Goal: Information Seeking & Learning: Check status

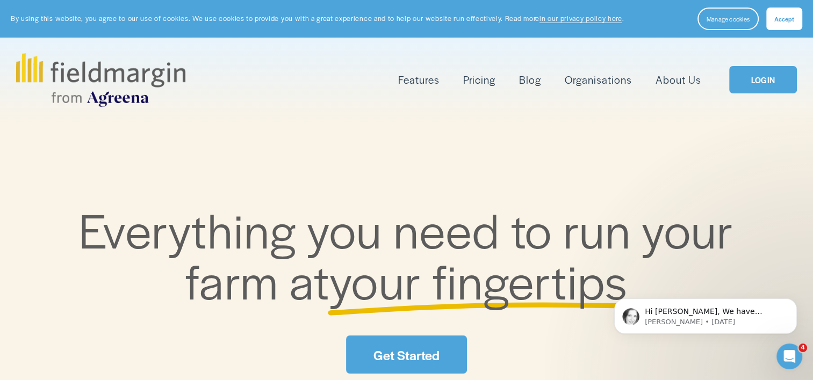
click at [752, 84] on link "LOGIN" at bounding box center [763, 79] width 68 height 27
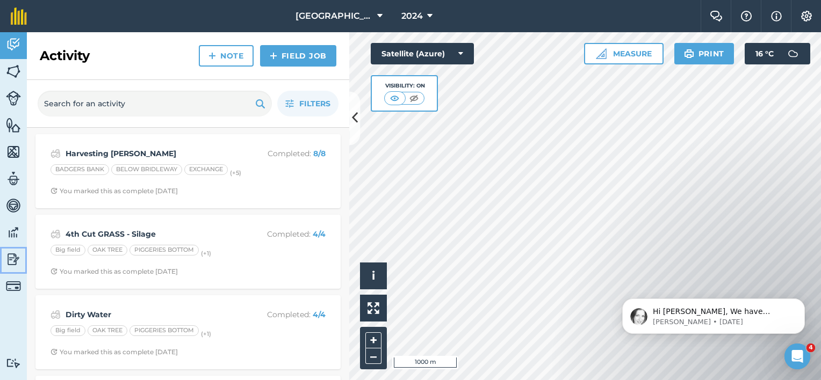
click at [13, 260] on img at bounding box center [13, 259] width 15 height 16
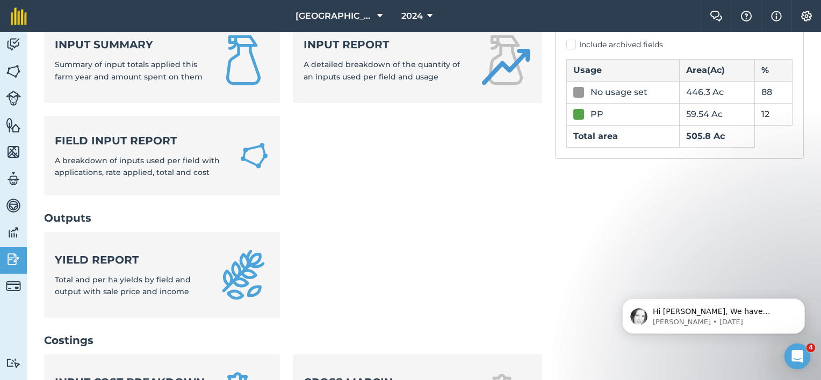
scroll to position [107, 0]
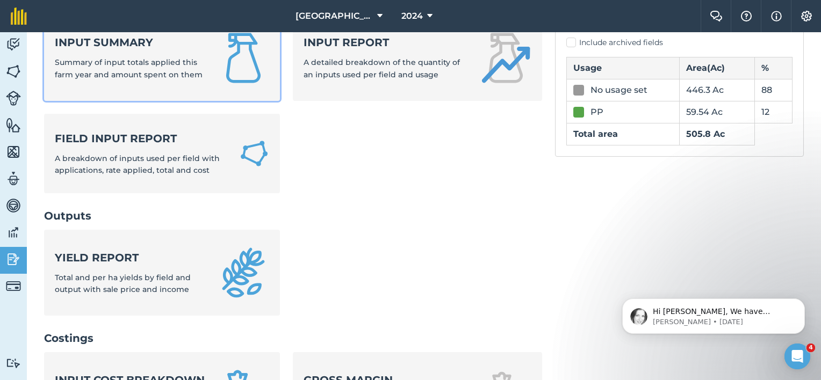
click at [183, 74] on span "Summary of input totals applied this farm year and amount spent on them" at bounding box center [129, 67] width 148 height 21
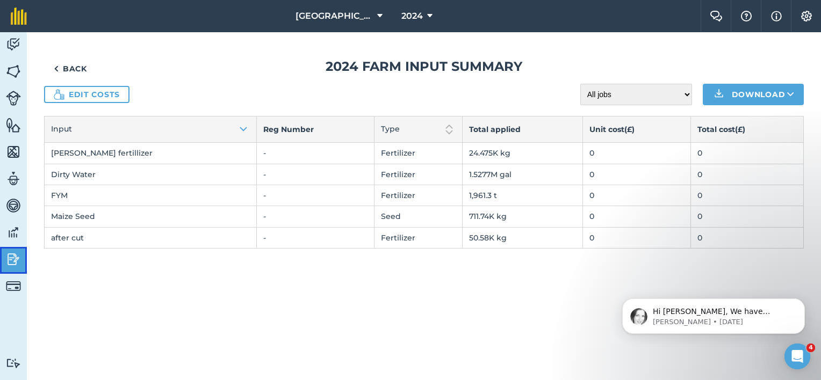
click at [21, 263] on link "Reporting" at bounding box center [13, 260] width 27 height 27
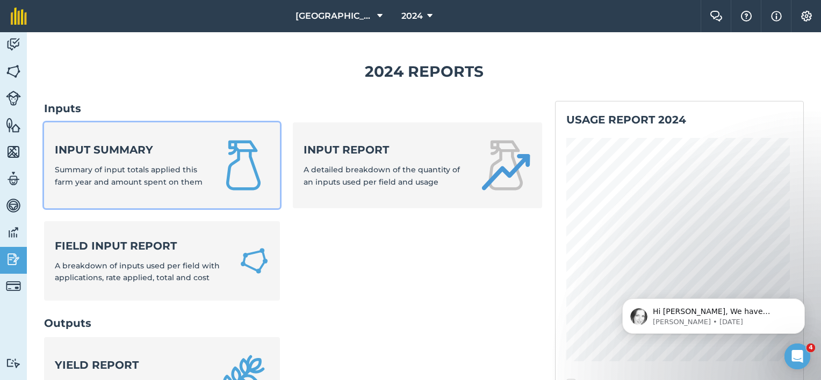
click at [182, 179] on span "Summary of input totals applied this farm year and amount spent on them" at bounding box center [129, 175] width 148 height 21
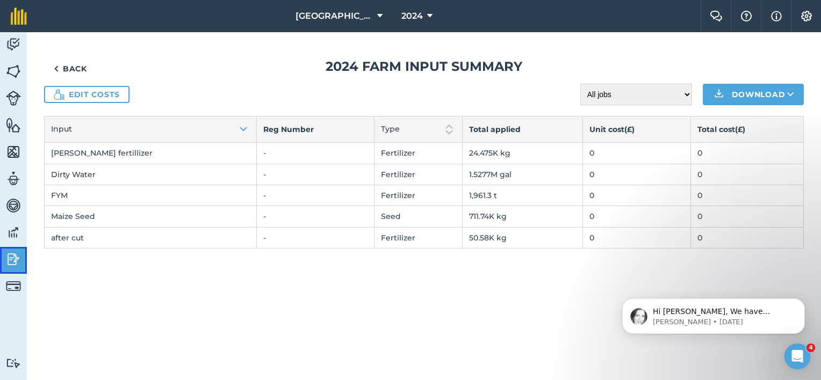
click at [19, 262] on img at bounding box center [13, 259] width 15 height 16
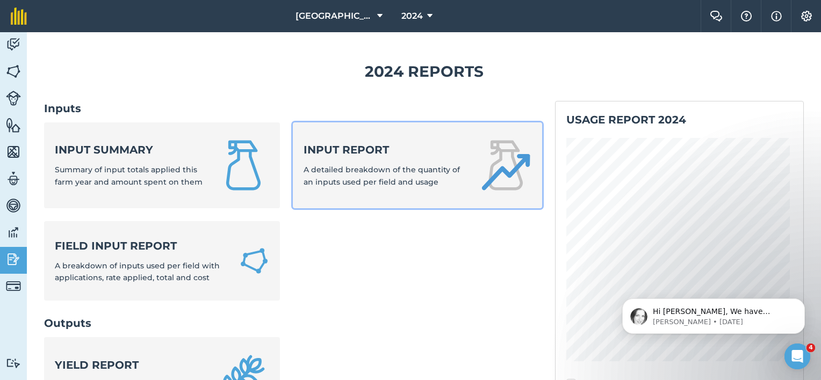
click at [384, 163] on div "Input report A detailed breakdown of the quantity of an inputs used per field a…" at bounding box center [384, 165] width 163 height 46
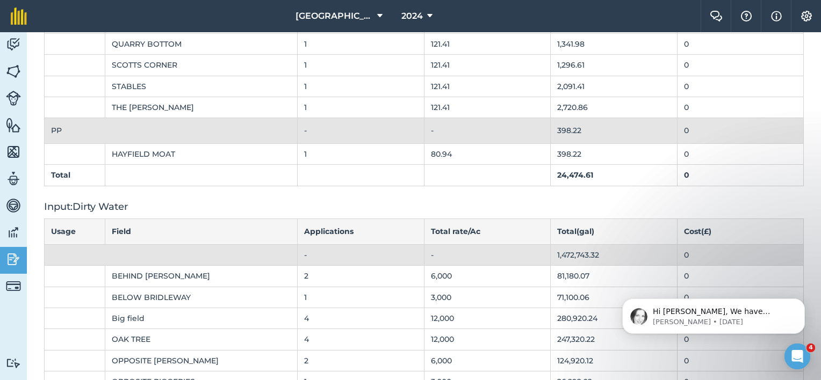
scroll to position [322, 0]
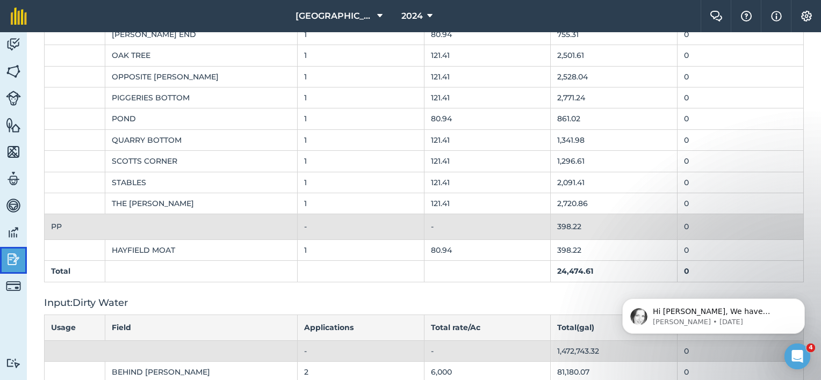
click at [16, 259] on img at bounding box center [13, 259] width 15 height 16
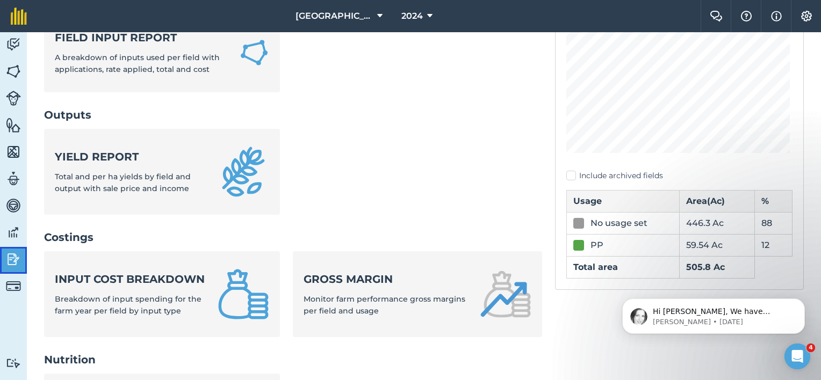
scroll to position [161, 0]
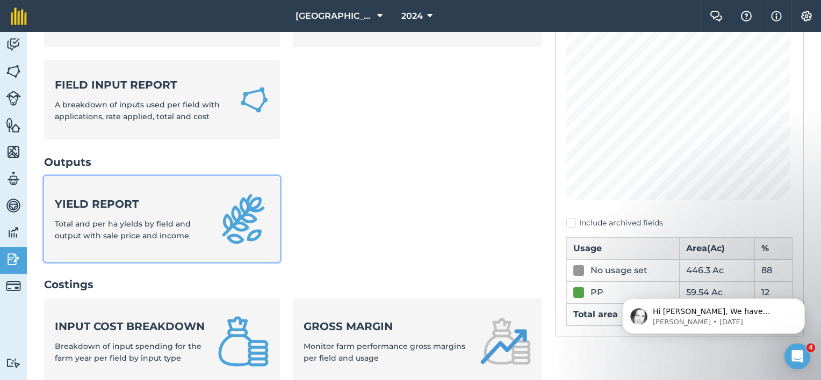
click at [95, 208] on strong "Yield report" at bounding box center [130, 204] width 150 height 15
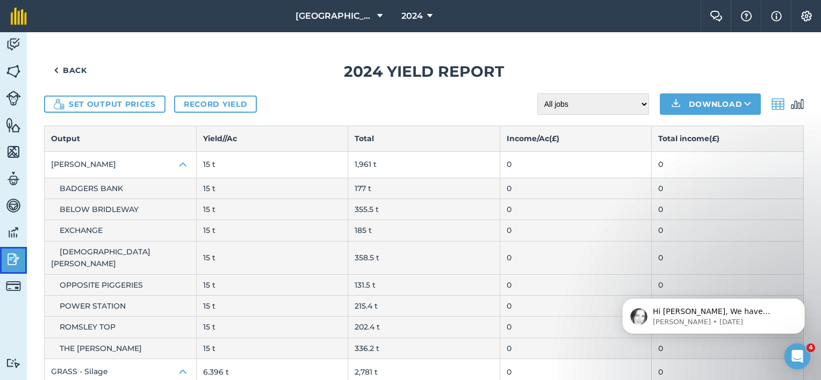
click at [13, 264] on img at bounding box center [13, 259] width 15 height 16
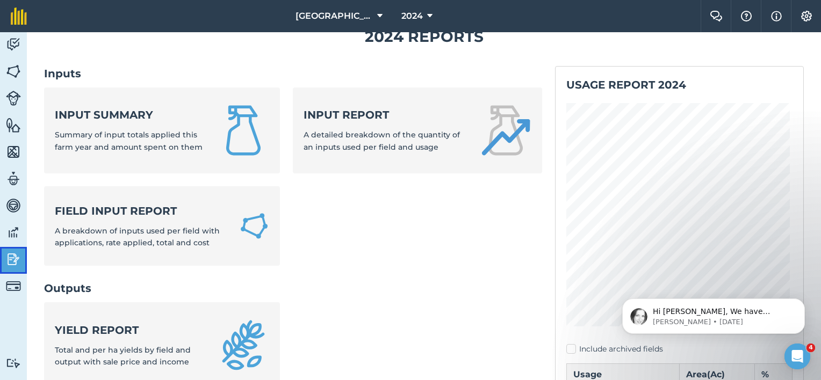
scroll to position [54, 0]
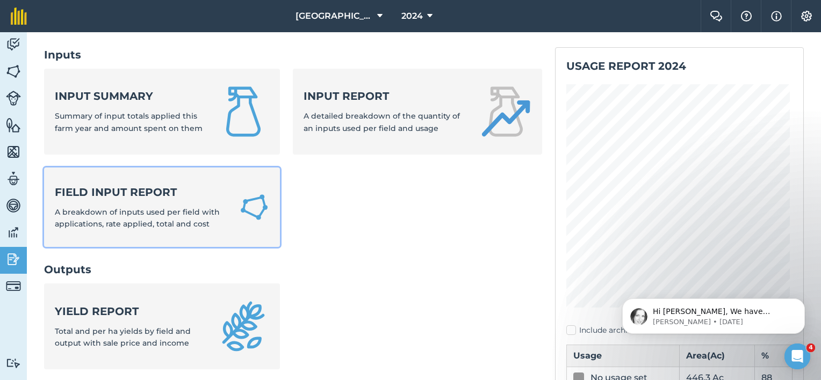
click at [108, 198] on strong "Field Input Report" at bounding box center [140, 192] width 171 height 15
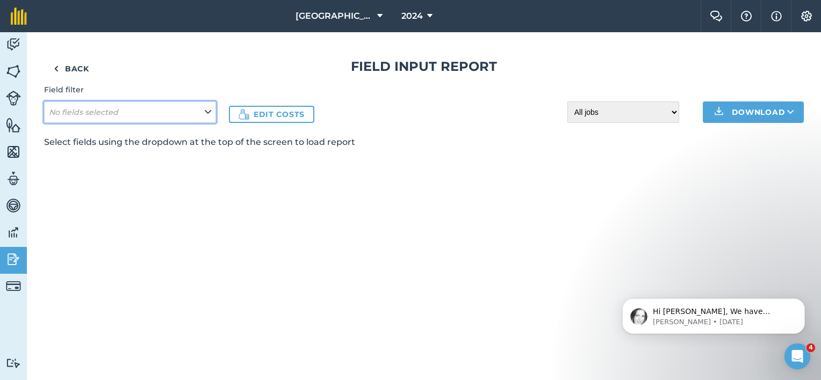
click at [209, 112] on icon at bounding box center [208, 112] width 6 height 12
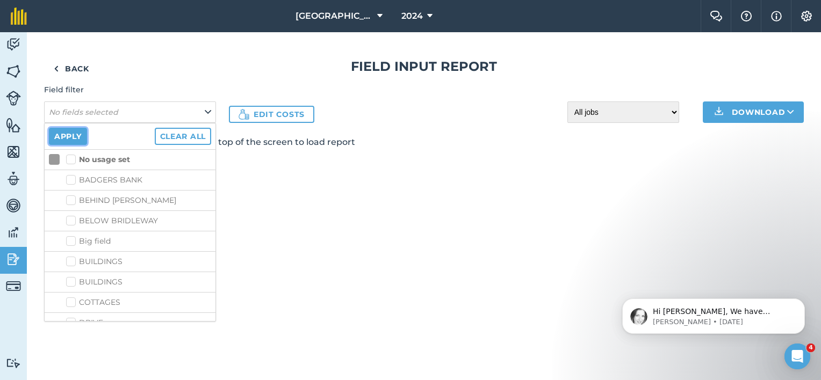
click at [73, 135] on button "Apply" at bounding box center [68, 136] width 38 height 17
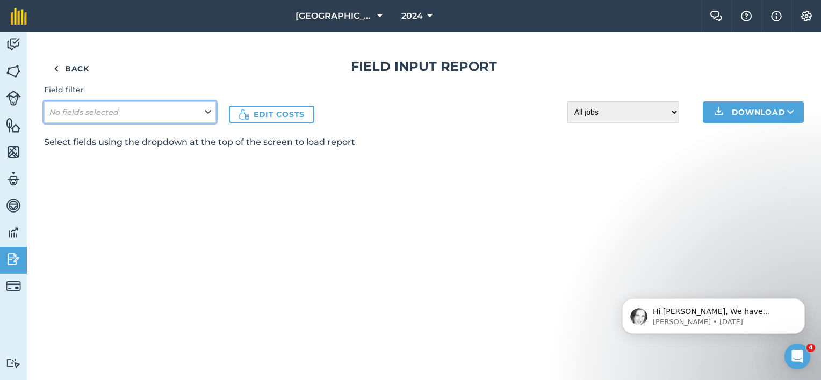
click at [206, 112] on icon at bounding box center [208, 112] width 6 height 12
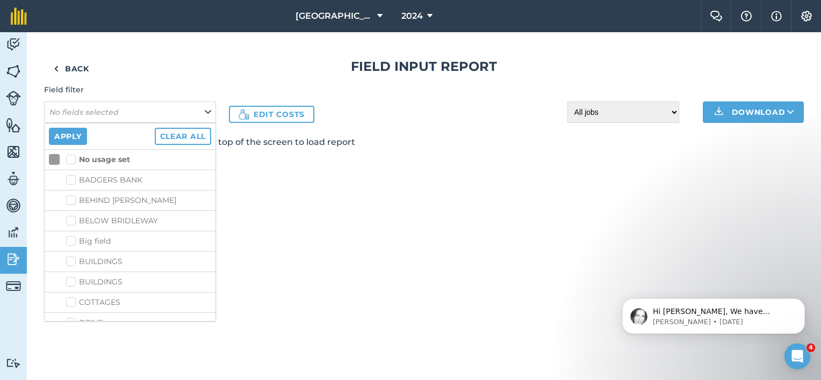
click at [73, 160] on label "No usage set" at bounding box center [98, 159] width 64 height 11
click at [73, 160] on input "No usage set" at bounding box center [69, 157] width 7 height 7
checkbox input "true"
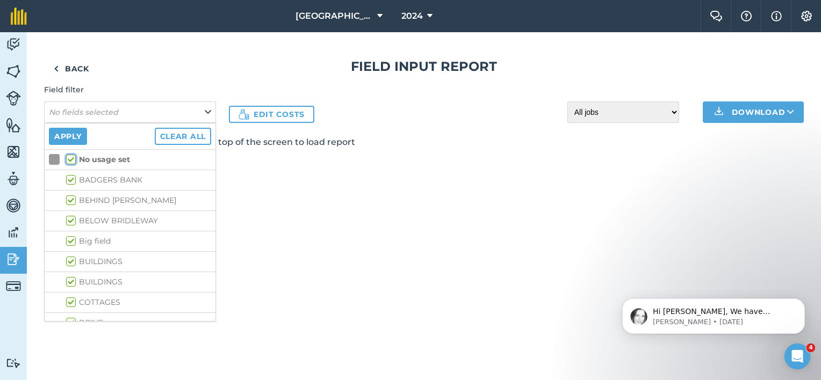
checkbox input "true"
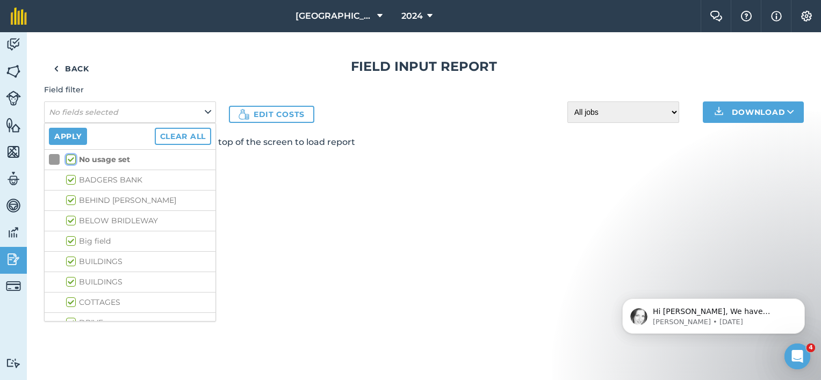
checkbox input "true"
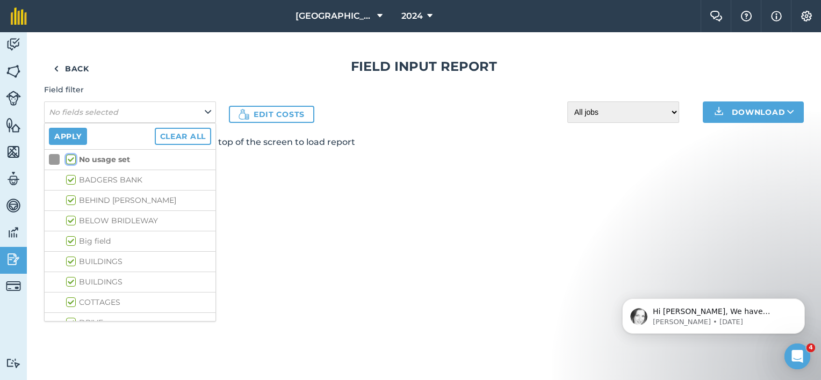
checkbox input "true"
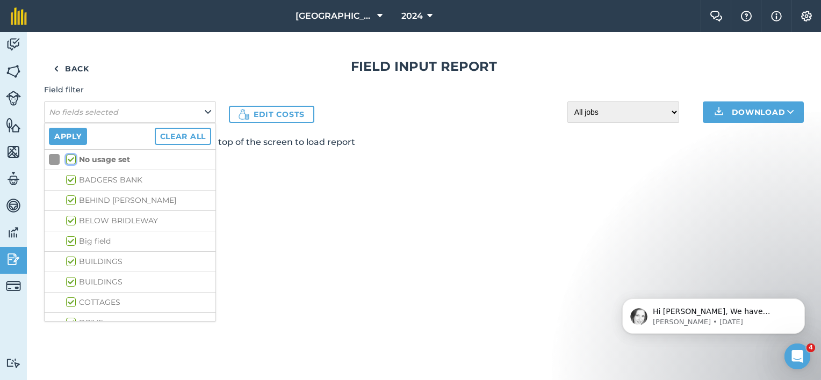
checkbox input "true"
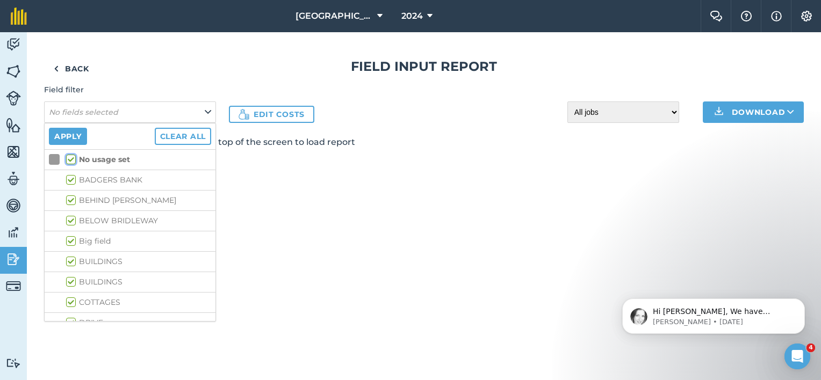
checkbox input "true"
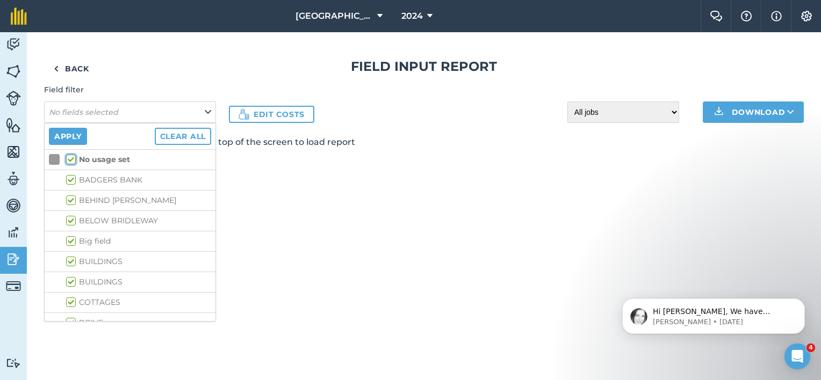
checkbox input "true"
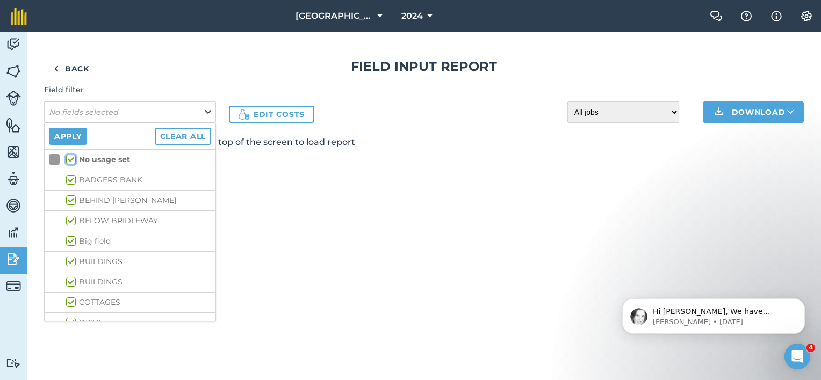
checkbox input "true"
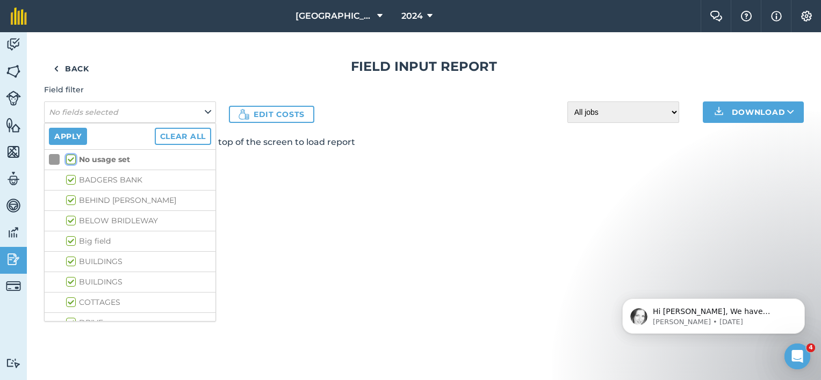
checkbox input "true"
drag, startPoint x: 49, startPoint y: 135, endPoint x: 64, endPoint y: 133, distance: 15.2
click at [49, 135] on button "Apply" at bounding box center [68, 136] width 38 height 17
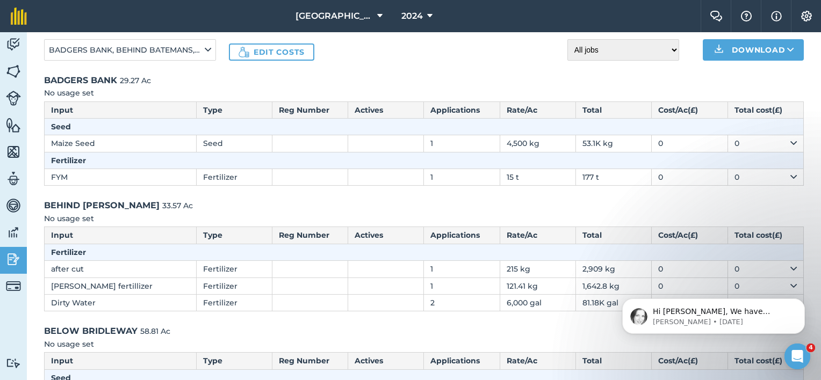
scroll to position [107, 0]
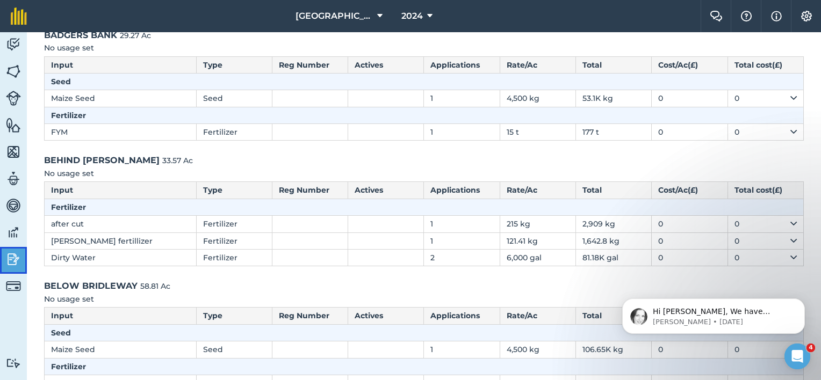
click at [16, 254] on img at bounding box center [13, 259] width 15 height 16
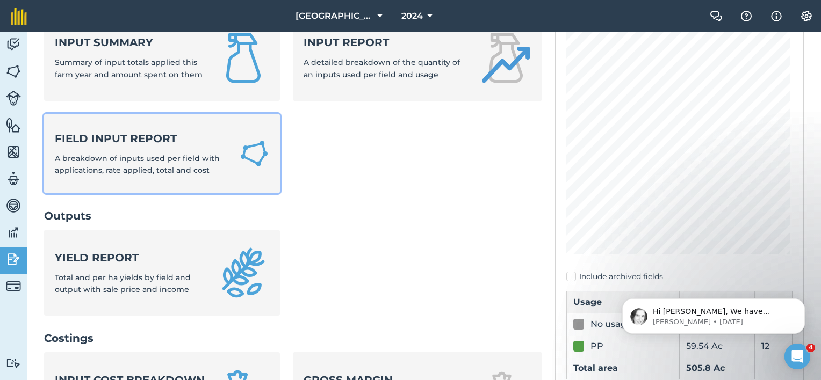
click at [142, 169] on span "A breakdown of inputs used per field with applications, rate applied, total and…" at bounding box center [137, 164] width 165 height 21
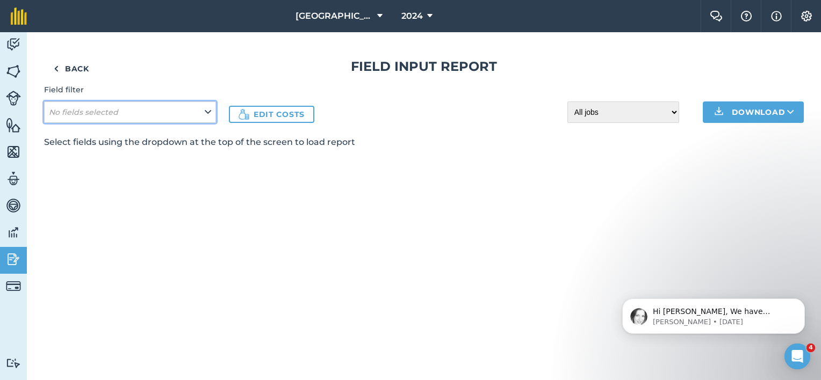
click at [208, 114] on icon at bounding box center [208, 112] width 6 height 12
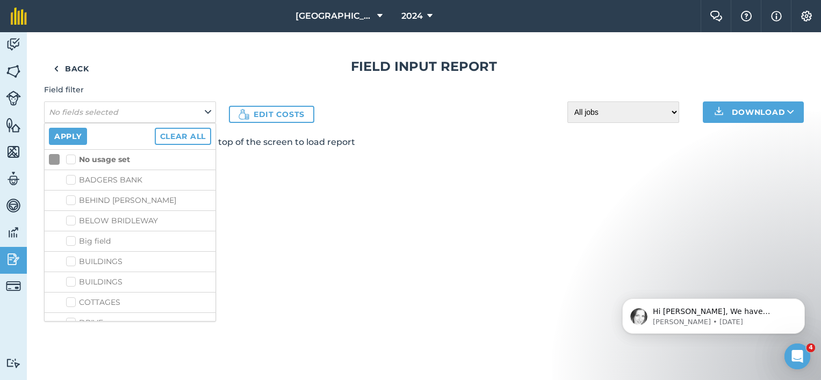
click at [69, 155] on label "No usage set" at bounding box center [98, 159] width 64 height 11
click at [69, 155] on input "No usage set" at bounding box center [69, 157] width 7 height 7
checkbox input "true"
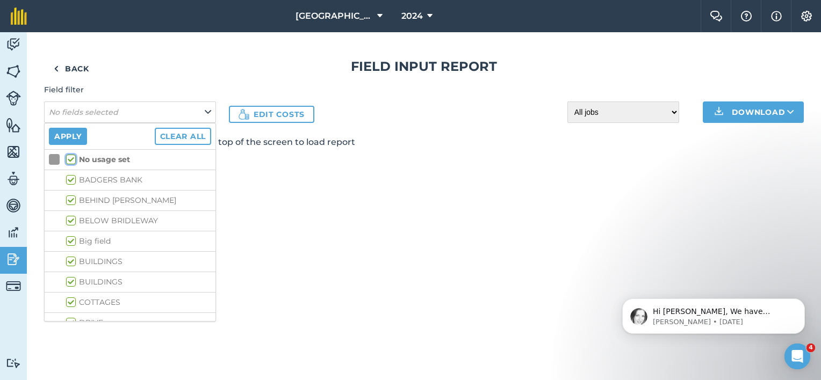
checkbox input "true"
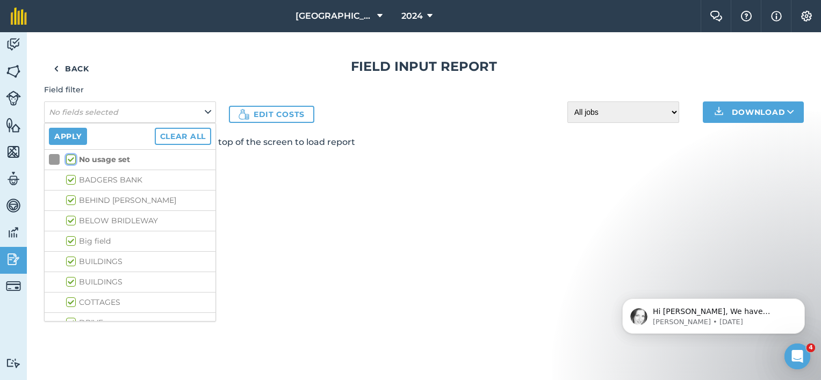
checkbox input "true"
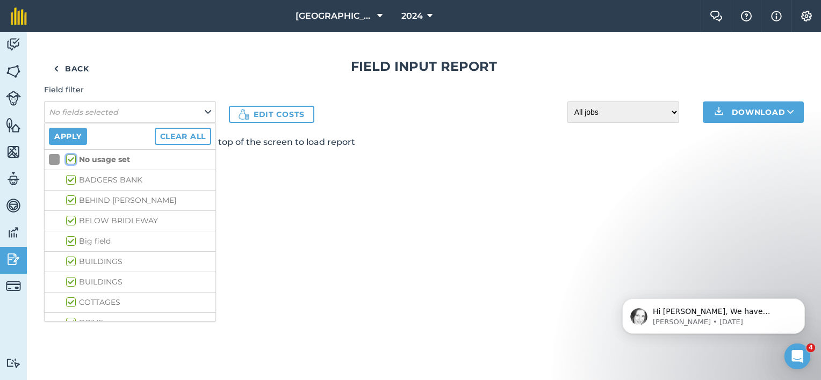
checkbox input "true"
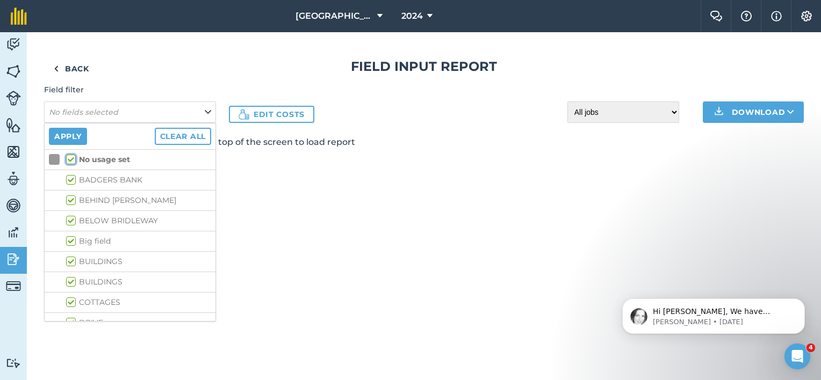
checkbox input "true"
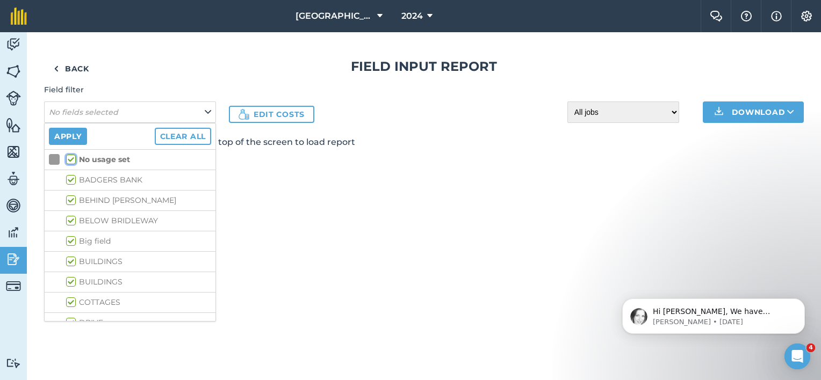
checkbox input "true"
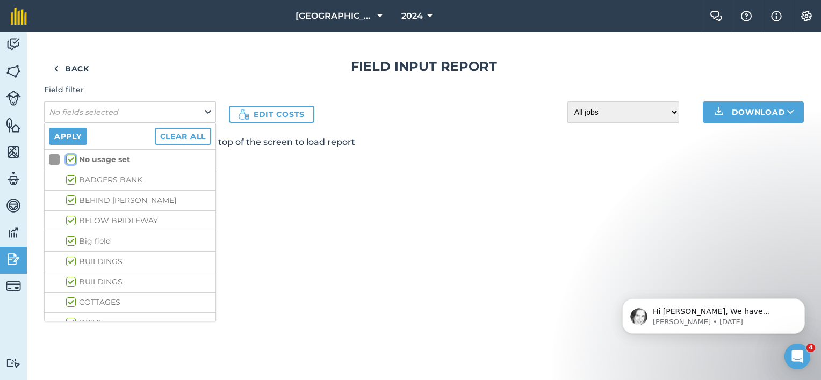
checkbox input "true"
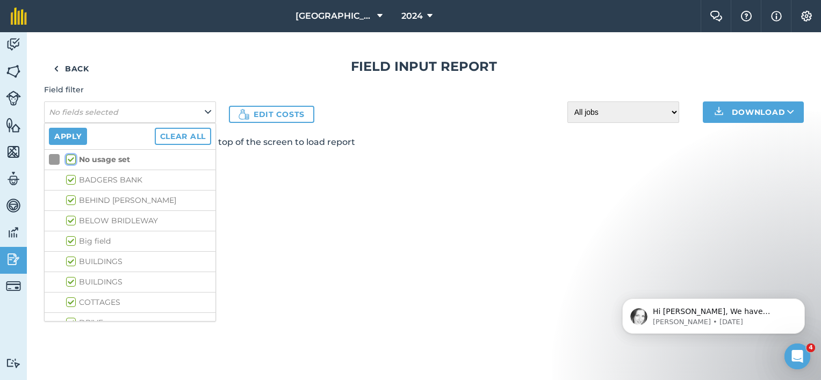
checkbox input "true"
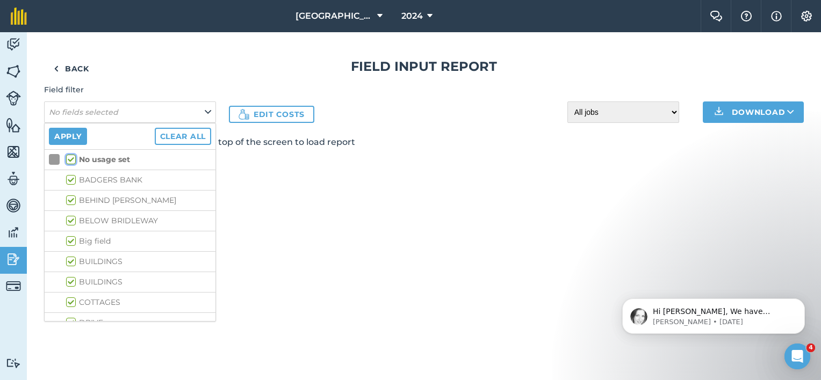
checkbox input "true"
click at [58, 134] on button "Apply" at bounding box center [68, 136] width 38 height 17
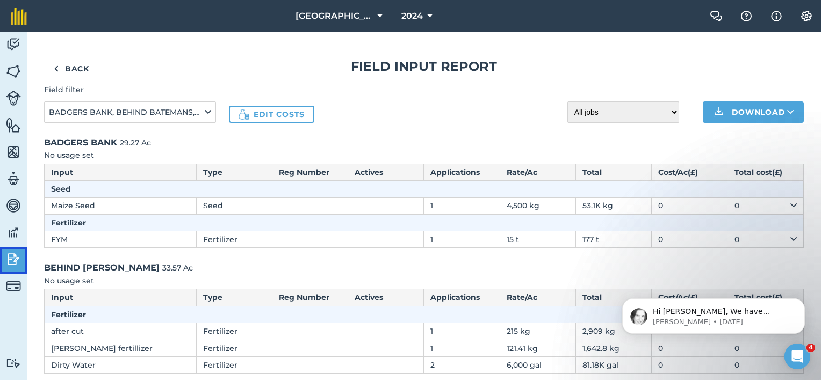
click at [14, 260] on img at bounding box center [13, 259] width 15 height 16
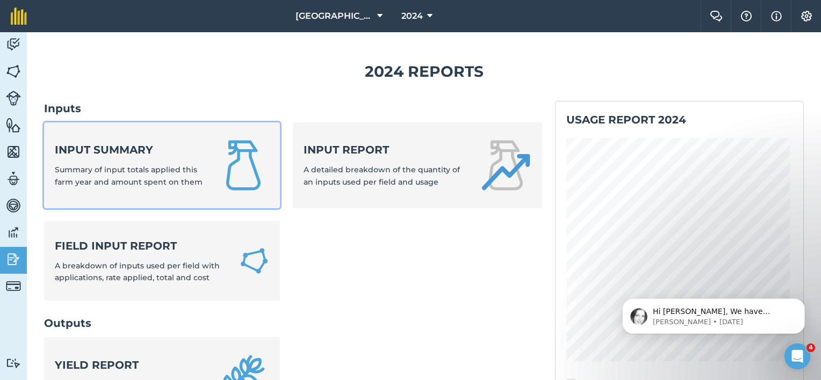
click at [149, 159] on div "Input summary Summary of input totals applied this farm year and amount spent o…" at bounding box center [130, 165] width 150 height 46
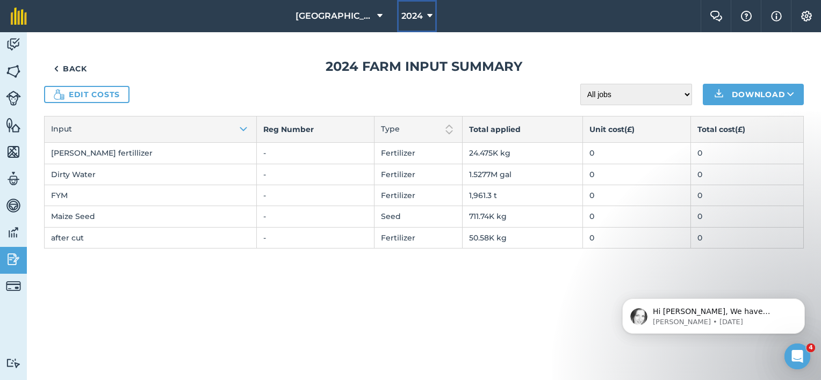
click at [421, 13] on button "2024" at bounding box center [417, 16] width 40 height 32
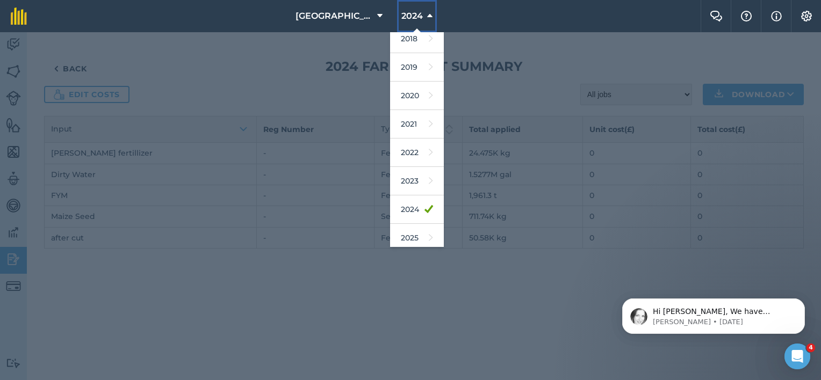
scroll to position [43, 0]
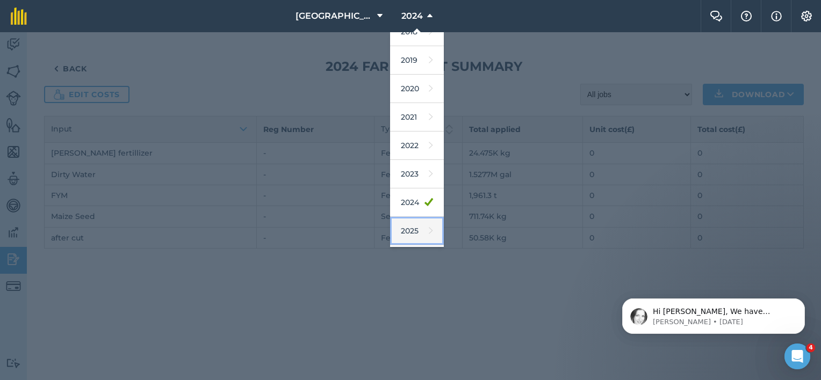
click at [429, 230] on icon at bounding box center [431, 230] width 4 height 15
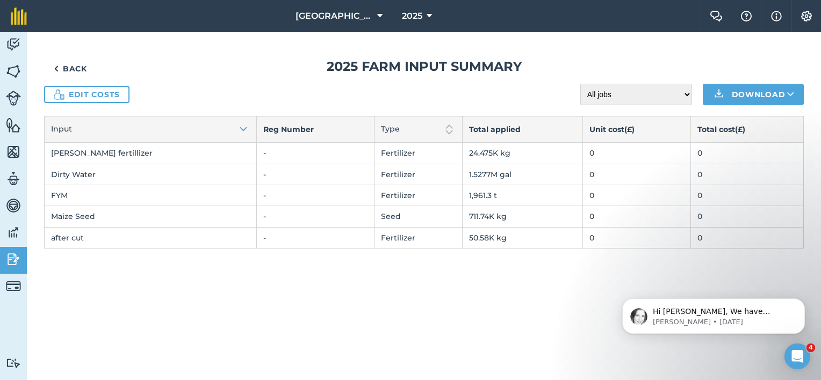
click at [496, 240] on td "50.58K kg" at bounding box center [522, 237] width 120 height 21
click at [71, 68] on link "Back" at bounding box center [70, 68] width 53 height 21
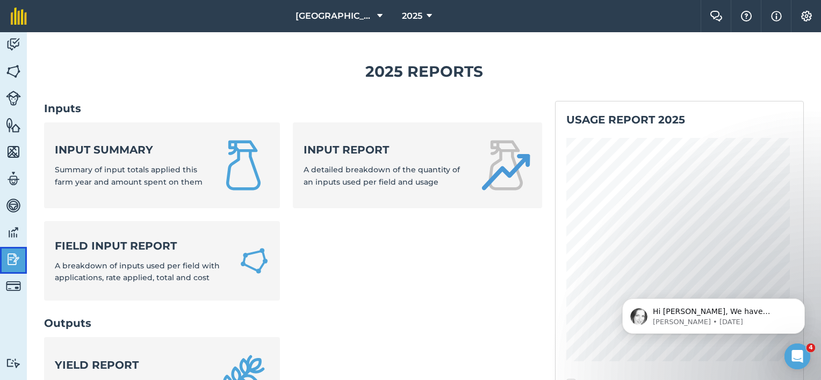
click at [18, 258] on img at bounding box center [13, 259] width 15 height 16
click at [426, 21] on icon at bounding box center [428, 16] width 5 height 13
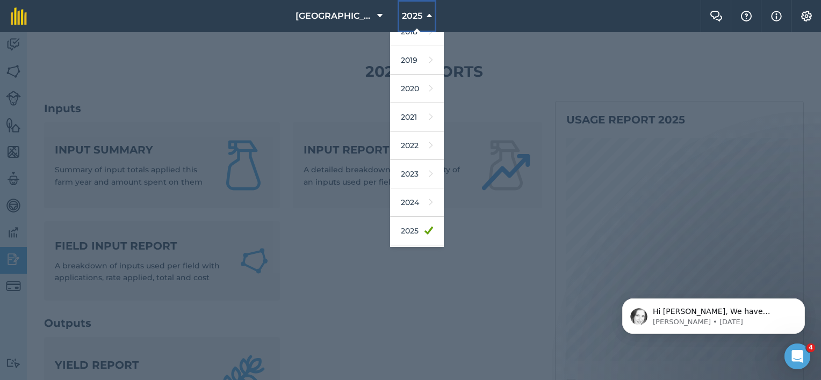
scroll to position [97, 0]
click at [395, 154] on link "2024" at bounding box center [417, 149] width 54 height 28
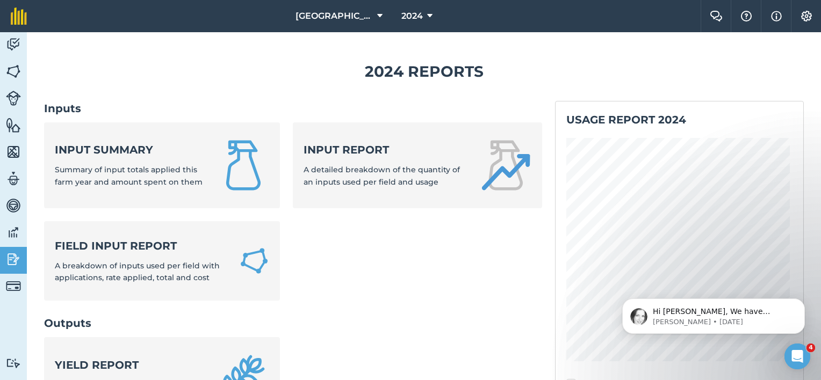
scroll to position [54, 0]
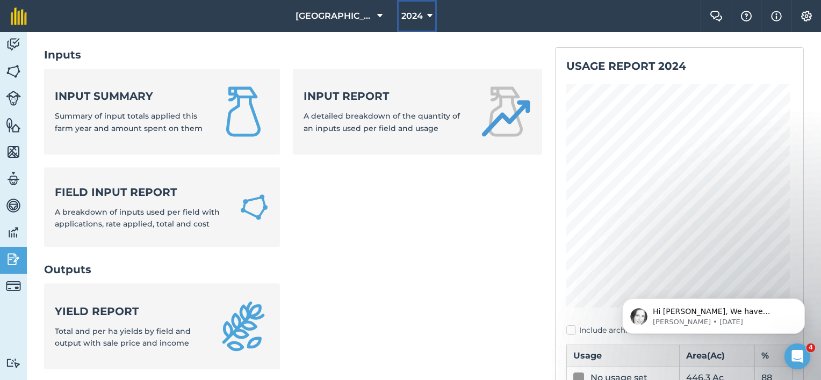
click at [417, 13] on button "2024" at bounding box center [417, 16] width 40 height 32
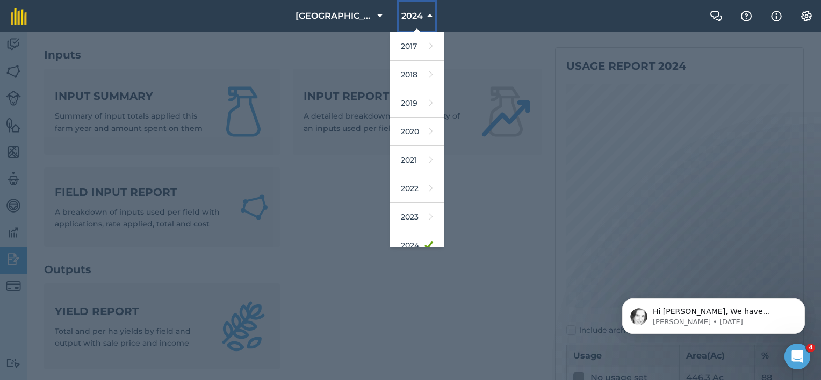
click at [417, 13] on button "2024" at bounding box center [417, 16] width 40 height 32
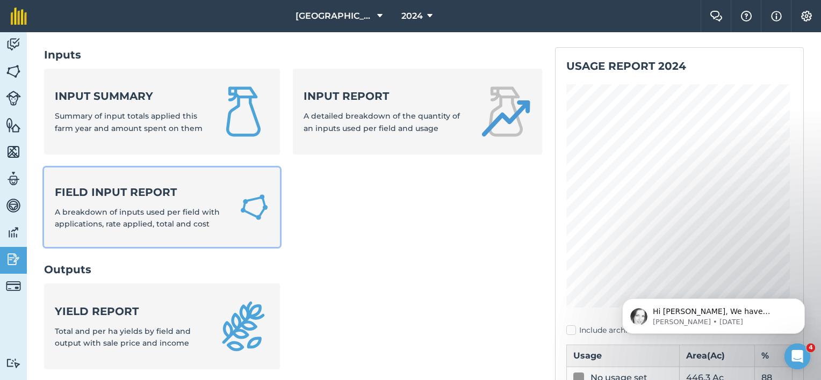
click at [157, 198] on strong "Field Input Report" at bounding box center [140, 192] width 171 height 15
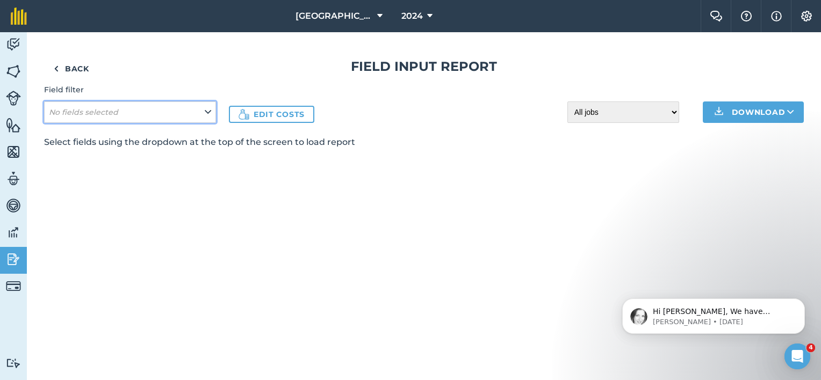
click at [211, 111] on icon at bounding box center [208, 112] width 6 height 12
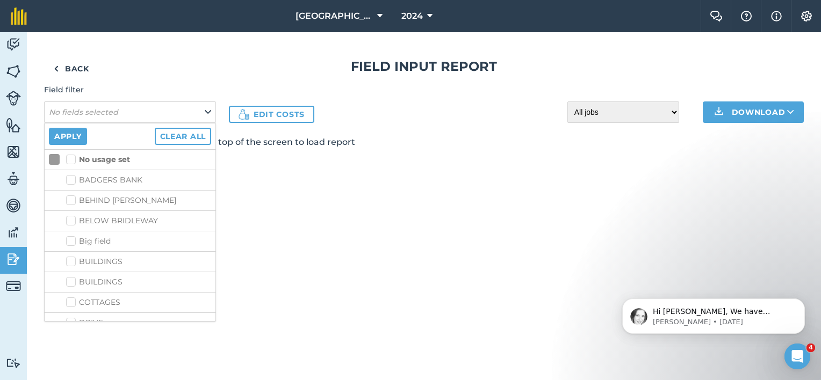
click at [73, 157] on label "No usage set" at bounding box center [98, 159] width 64 height 11
click at [73, 157] on input "No usage set" at bounding box center [69, 157] width 7 height 7
checkbox input "true"
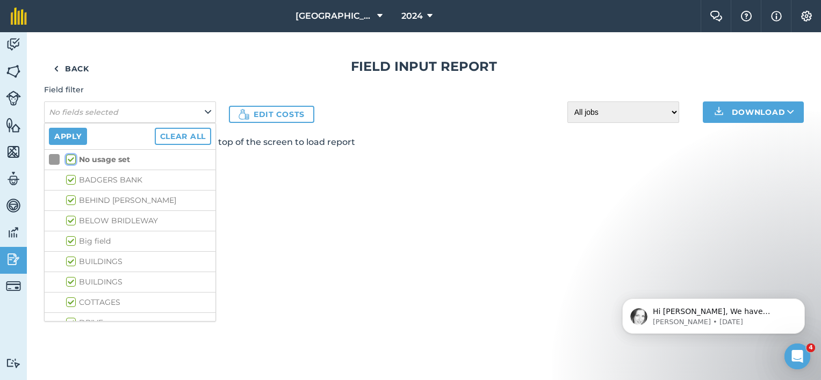
checkbox input "true"
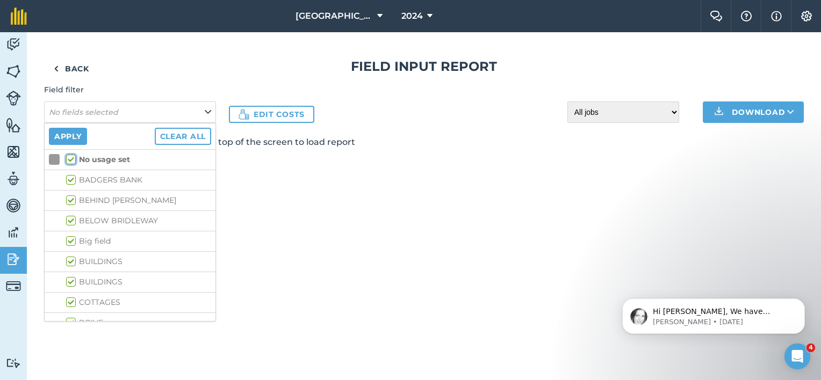
checkbox input "true"
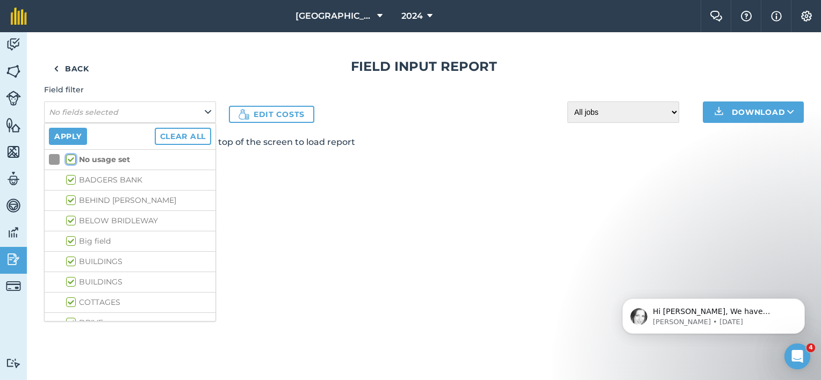
checkbox input "true"
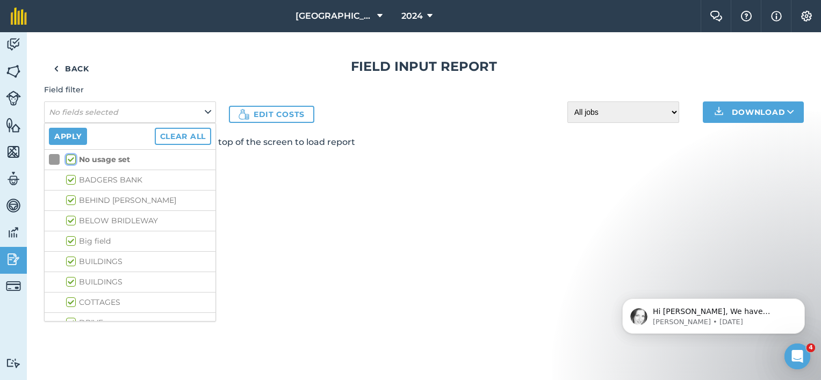
checkbox input "true"
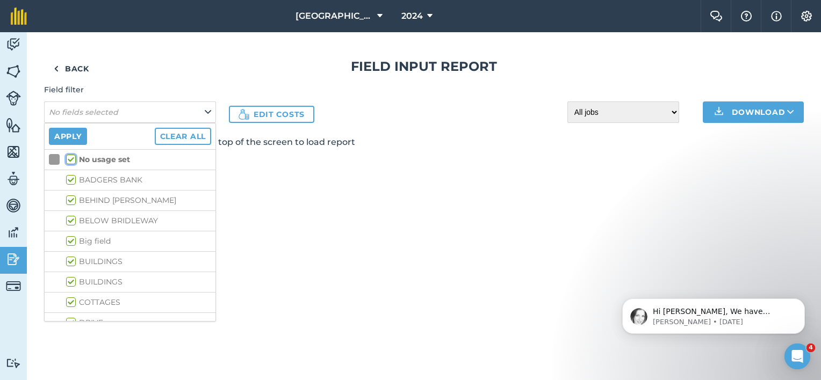
checkbox input "true"
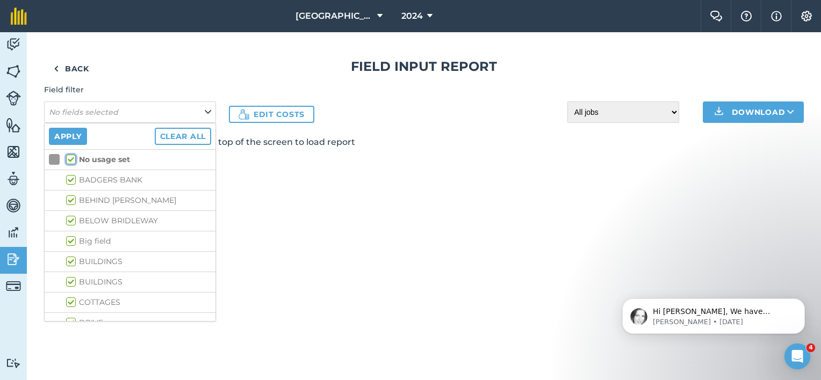
checkbox input "true"
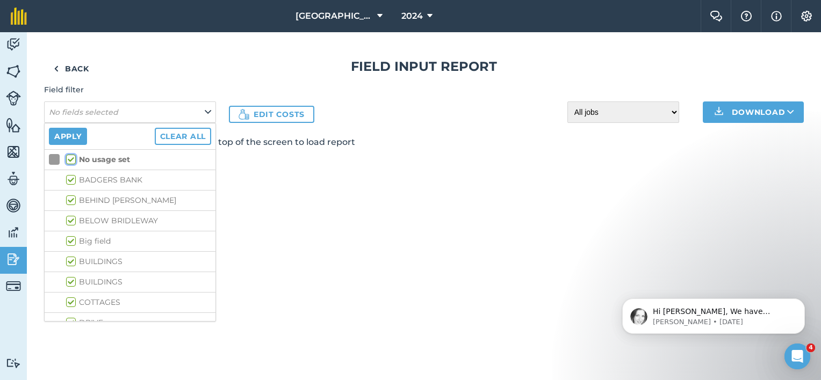
checkbox input "true"
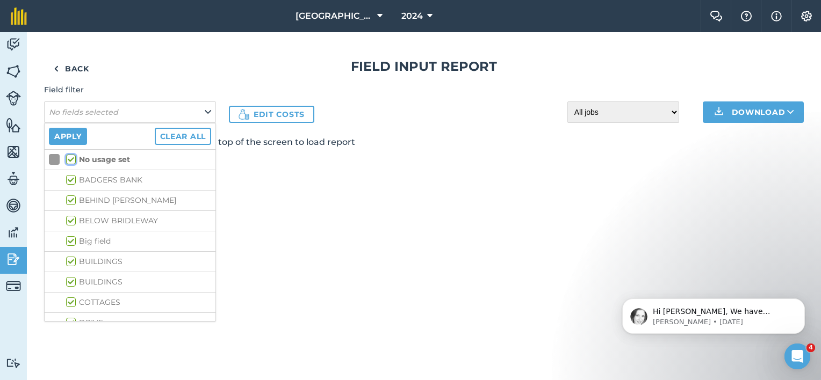
checkbox input "true"
click at [77, 138] on button "Apply" at bounding box center [68, 136] width 38 height 17
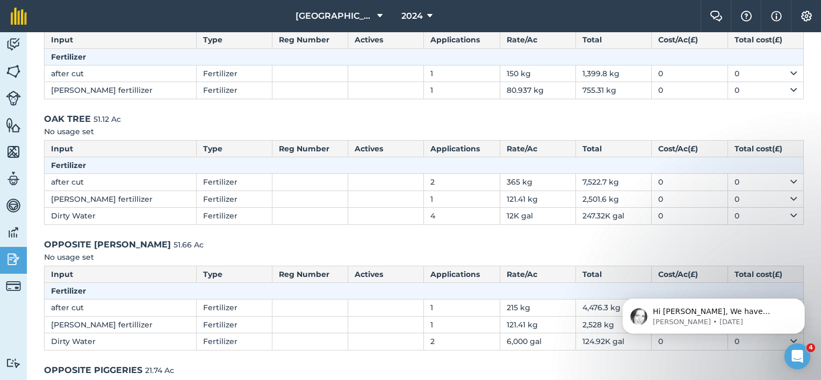
scroll to position [1450, 0]
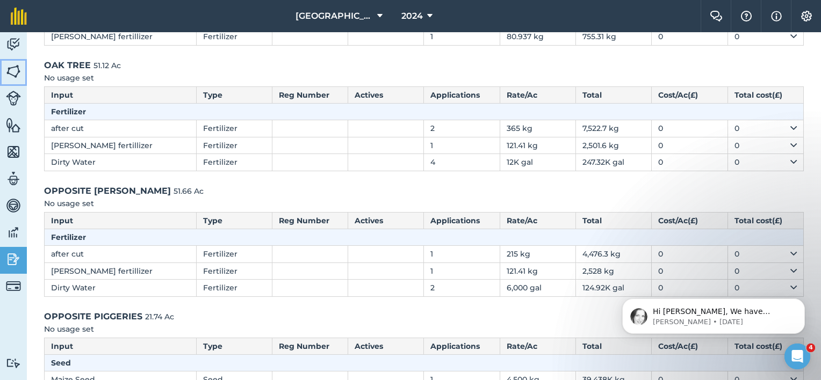
click at [17, 72] on img at bounding box center [13, 71] width 15 height 16
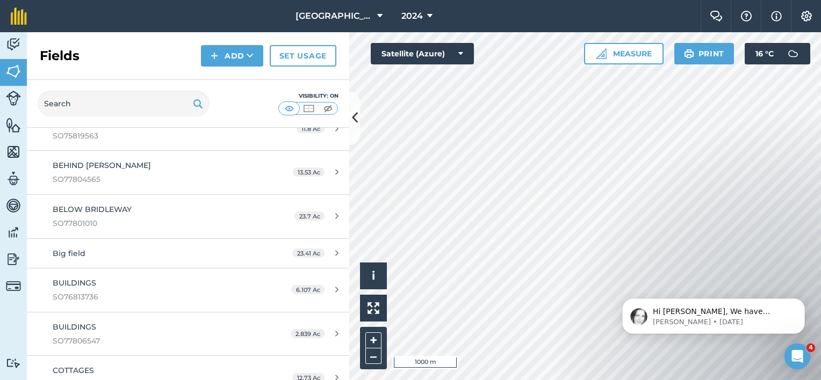
scroll to position [107, 0]
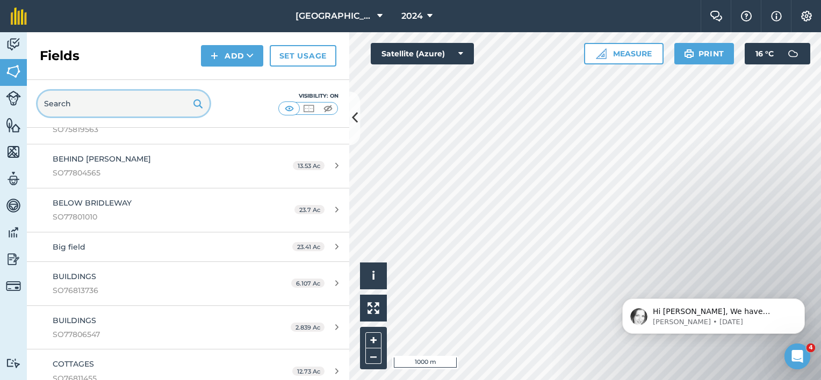
click at [100, 109] on input "text" at bounding box center [124, 104] width 172 height 26
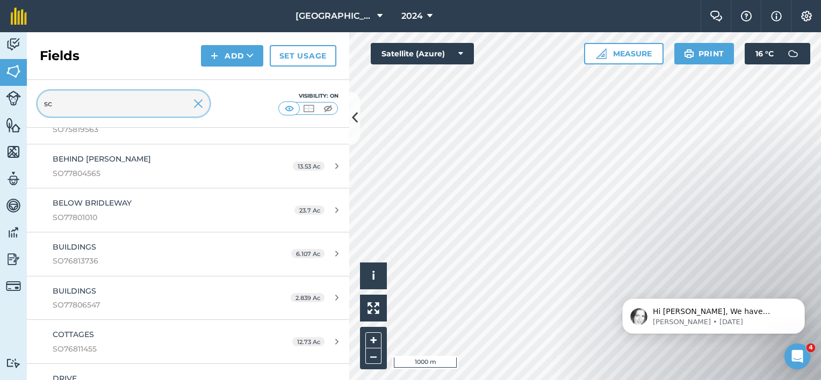
scroll to position [0, 0]
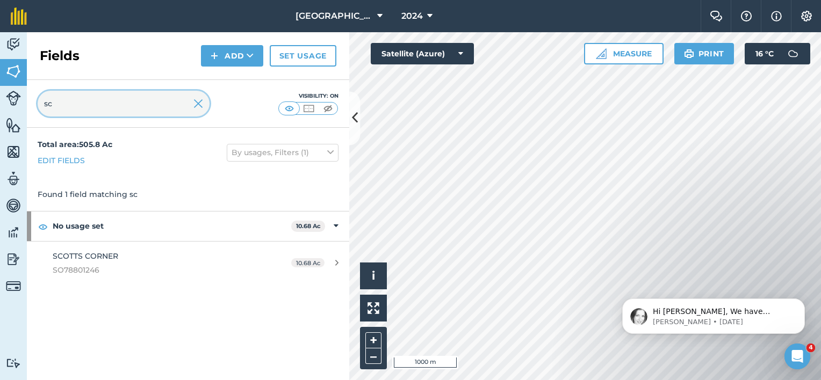
type input "sc"
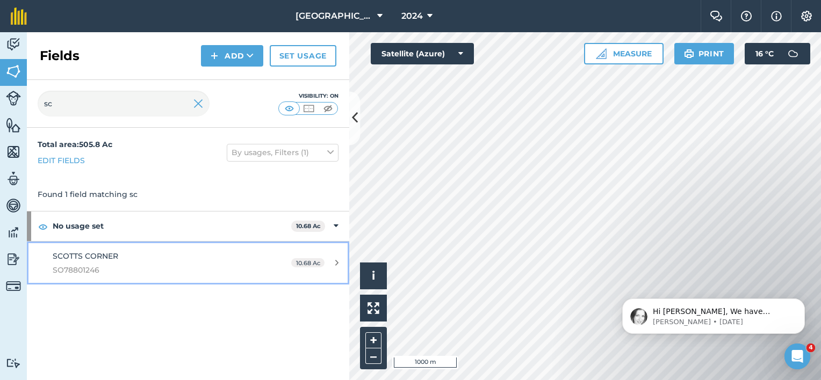
click at [99, 266] on span "SO78801246" at bounding box center [154, 270] width 202 height 12
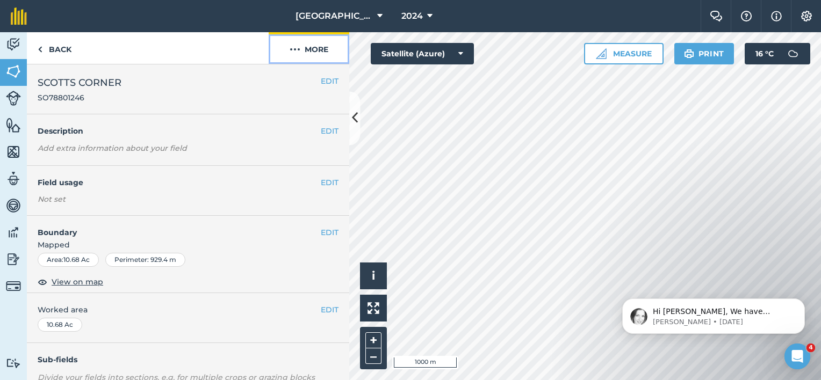
click at [295, 47] on img at bounding box center [294, 49] width 11 height 13
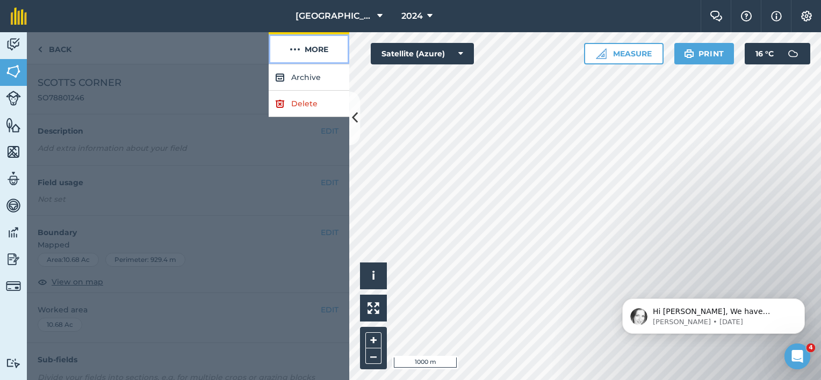
click at [314, 47] on button "More" at bounding box center [309, 48] width 81 height 32
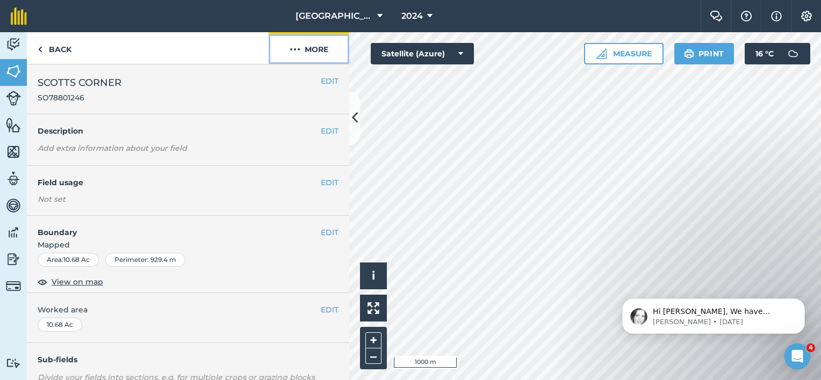
click at [315, 47] on button "More" at bounding box center [309, 48] width 81 height 32
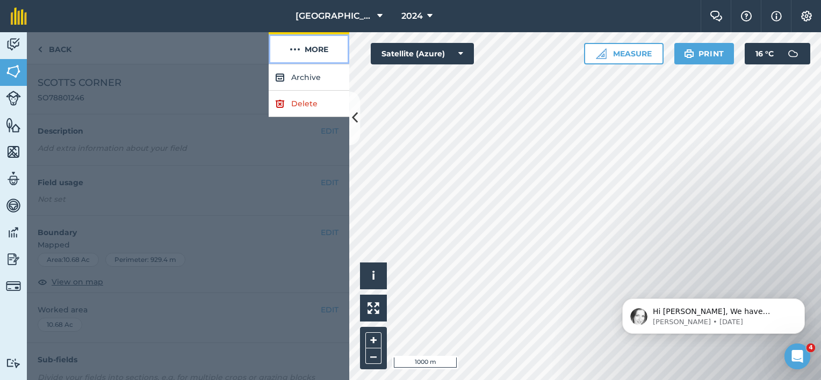
click at [316, 48] on button "More" at bounding box center [309, 48] width 81 height 32
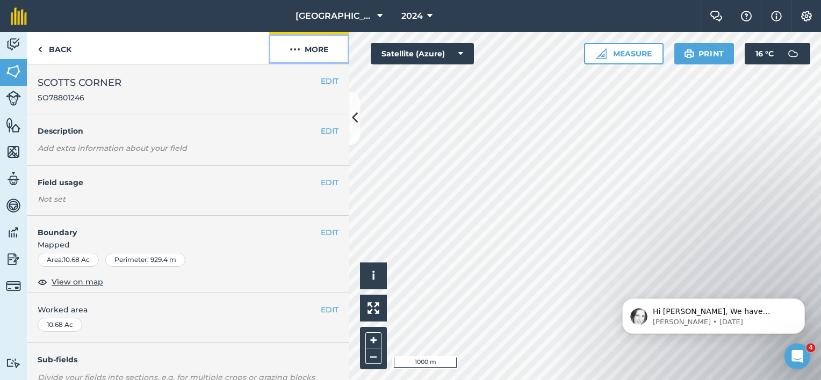
click at [291, 45] on img at bounding box center [294, 49] width 11 height 13
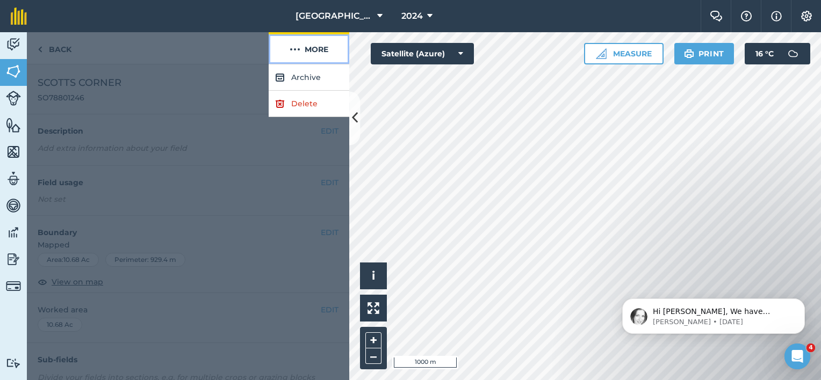
click at [293, 47] on img at bounding box center [294, 49] width 11 height 13
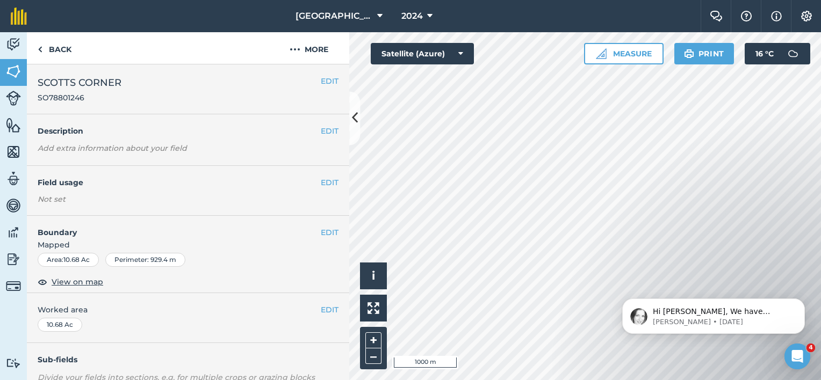
click at [89, 93] on span "SO78801246" at bounding box center [80, 97] width 84 height 11
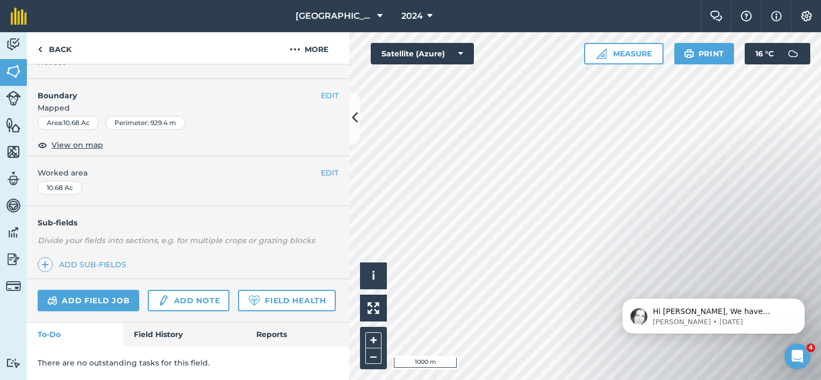
scroll to position [165, 0]
click at [189, 339] on link "Field History" at bounding box center [184, 335] width 122 height 24
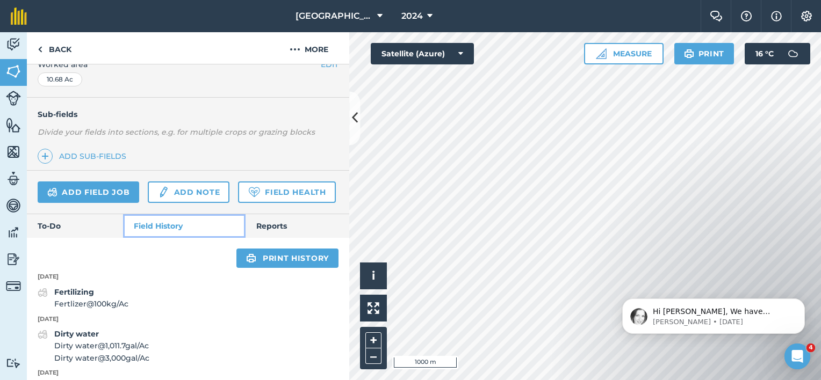
scroll to position [352, 0]
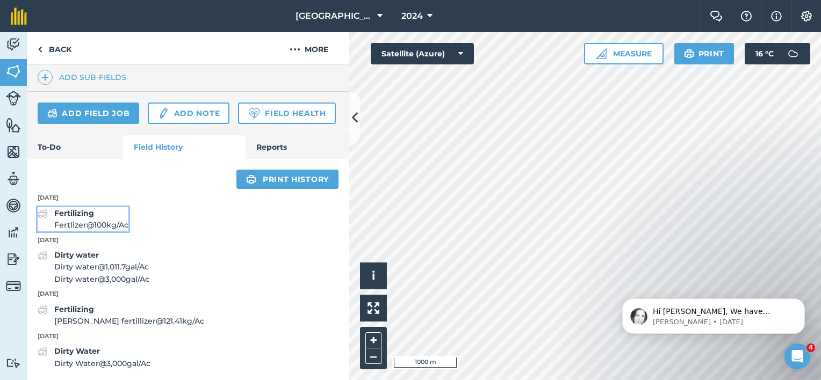
click at [126, 224] on span "Fertlizer @ 100 kg / Ac" at bounding box center [91, 225] width 74 height 12
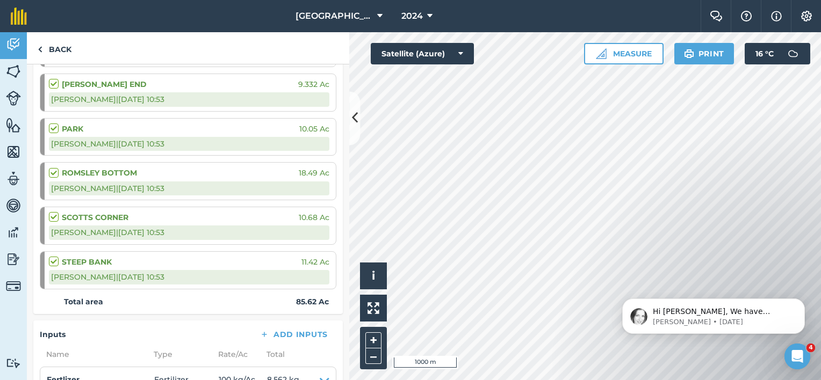
scroll to position [91, 0]
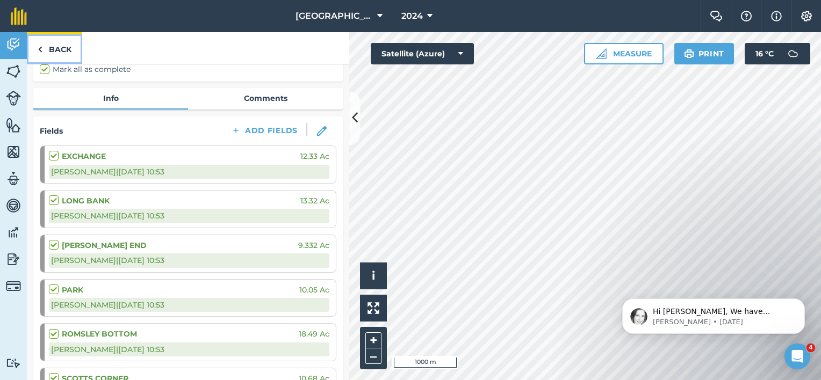
click at [64, 49] on link "Back" at bounding box center [54, 48] width 55 height 32
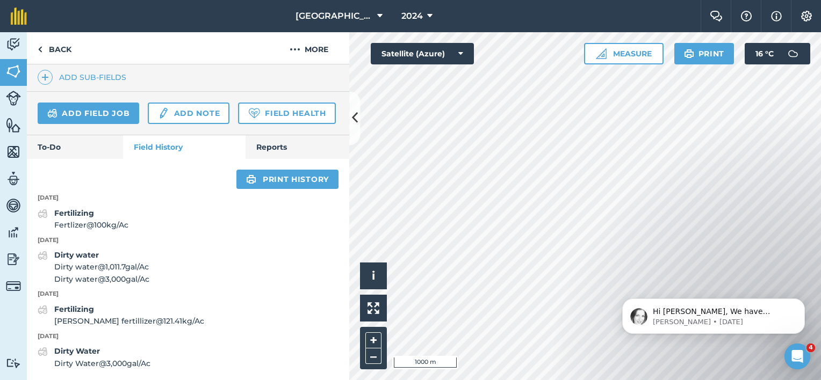
scroll to position [191, 0]
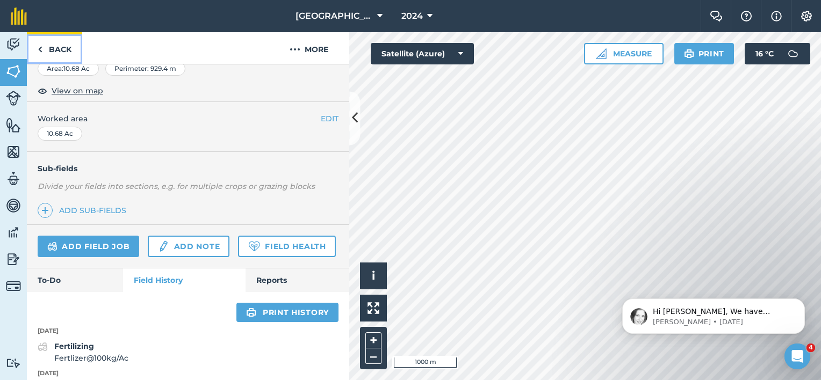
click at [60, 49] on link "Back" at bounding box center [54, 48] width 55 height 32
